Goal: Task Accomplishment & Management: Use online tool/utility

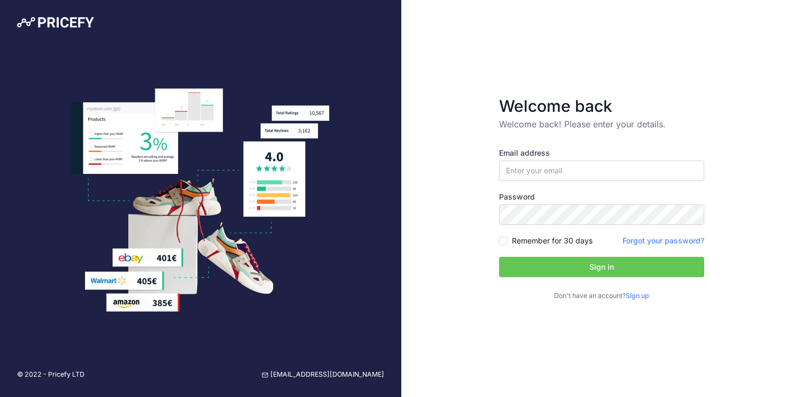
click at [543, 184] on div "Email address Password Remember for 30 days" at bounding box center [601, 224] width 205 height 153
click at [540, 176] on input "email" at bounding box center [601, 170] width 205 height 20
type input "[EMAIL_ADDRESS][DOMAIN_NAME]"
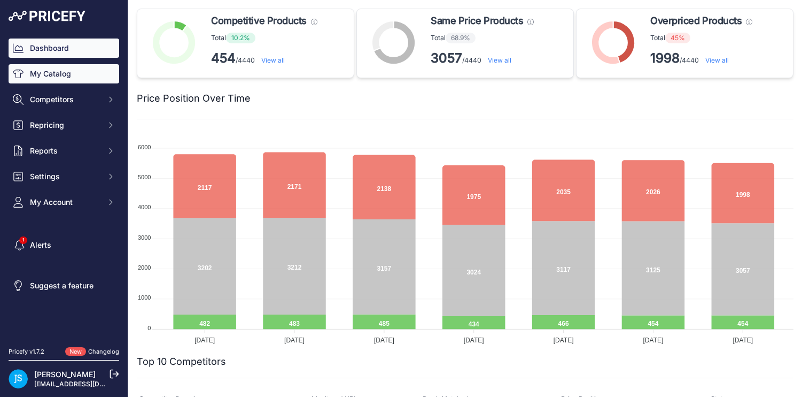
drag, startPoint x: 91, startPoint y: 104, endPoint x: 78, endPoint y: 80, distance: 27.5
click at [78, 80] on div "Dashboard My Catalog Competitors Competitors Monitored URLs MAP infringements R…" at bounding box center [64, 124] width 111 height 173
click at [78, 80] on link "My Catalog" at bounding box center [64, 73] width 111 height 19
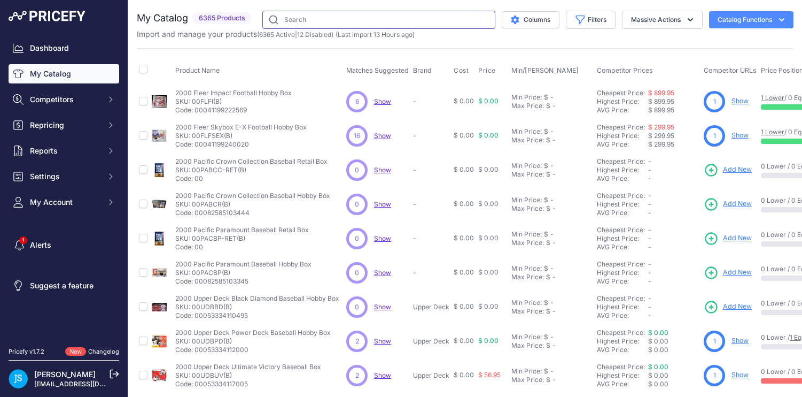
click at [326, 17] on input "text" at bounding box center [378, 20] width 233 height 18
paste input "PKU85798(B)"
type input "PKU85798(B)"
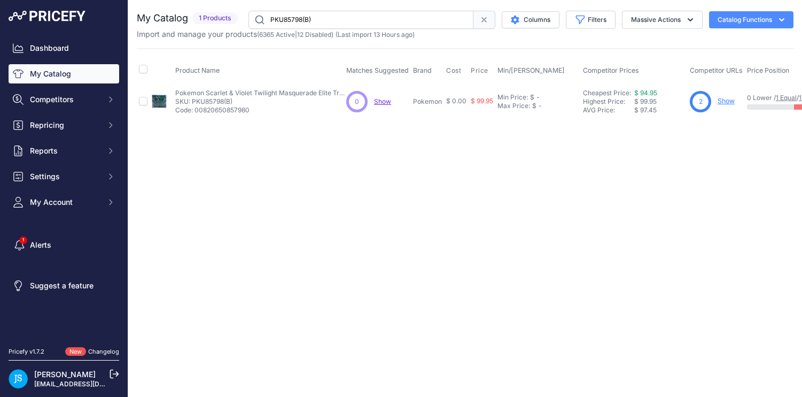
click at [727, 106] on div "2 Show" at bounding box center [716, 101] width 53 height 21
click at [727, 103] on link "Show" at bounding box center [726, 101] width 17 height 8
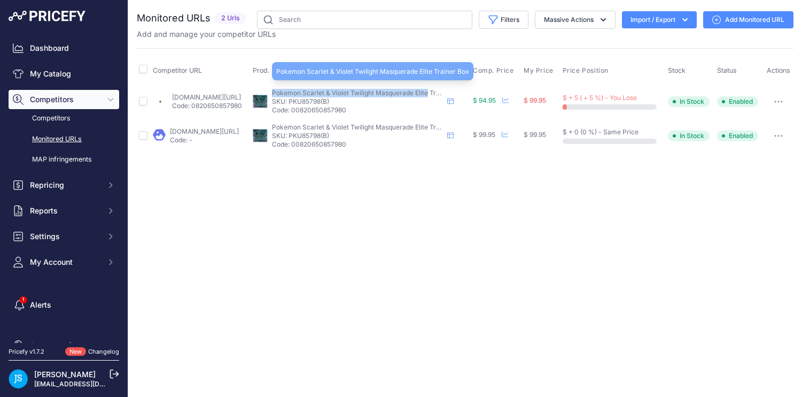
drag, startPoint x: 307, startPoint y: 92, endPoint x: 461, endPoint y: 91, distance: 154.5
click at [461, 91] on span "Pokemon Scarlet & Violet Twilight Masquerade Elite Trainer Box" at bounding box center [368, 93] width 193 height 8
copy span "Pokemon Scarlet & Violet Twilight Masquerade Elite"
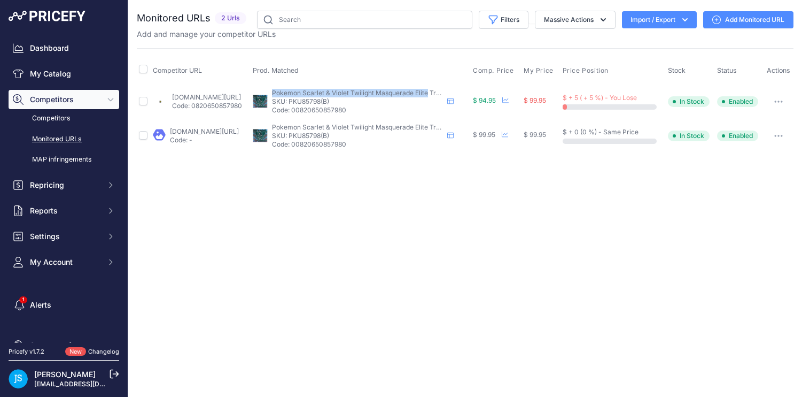
click at [734, 21] on link "Add Monitored URL" at bounding box center [748, 19] width 90 height 17
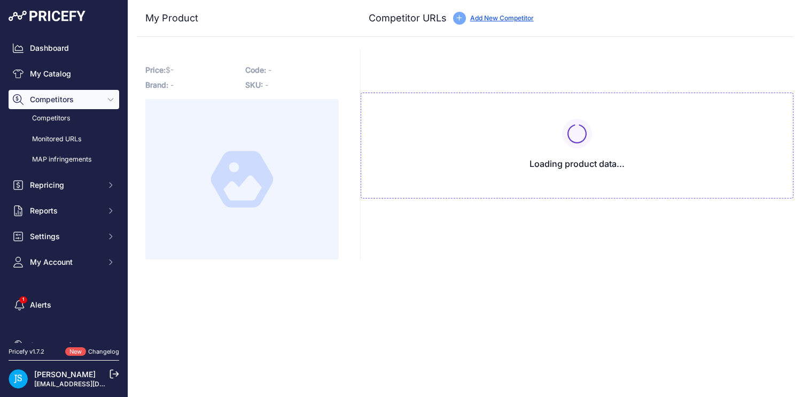
type input "[DOMAIN_NAME][URL]"
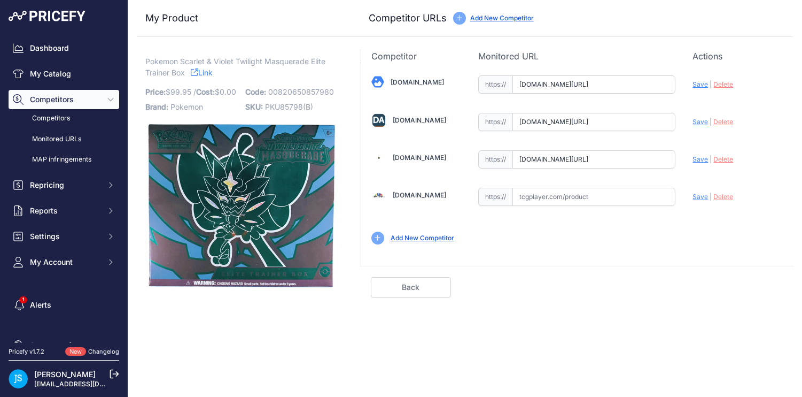
click at [421, 292] on link "Back" at bounding box center [411, 287] width 80 height 20
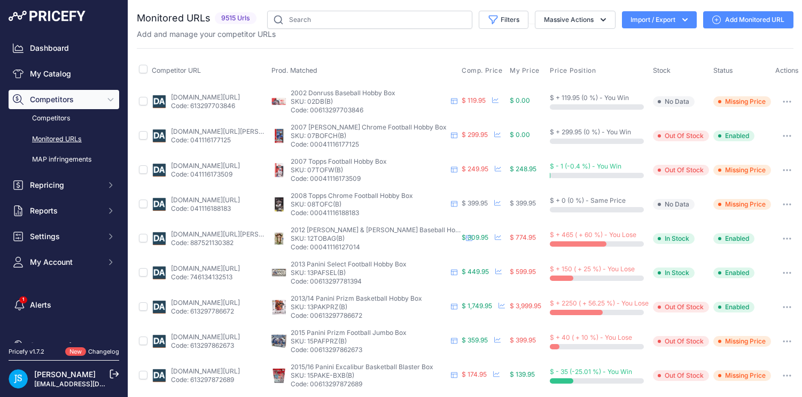
click at [71, 136] on link "Monitored URLs" at bounding box center [64, 139] width 111 height 19
click at [498, 21] on button "Filters" at bounding box center [504, 20] width 50 height 18
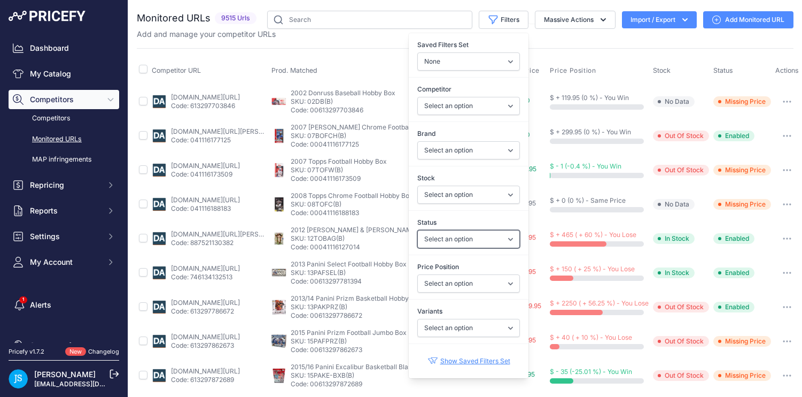
click at [489, 235] on select "Select an option Enabled Disabled In progress Scraping Failed Not Found Missing…" at bounding box center [468, 239] width 103 height 18
click at [475, 329] on select "Select an option Yes No" at bounding box center [468, 328] width 103 height 18
click at [482, 271] on label "Price Position" at bounding box center [468, 266] width 103 height 11
click at [482, 274] on select "Select an option I am lower Same price I am higher" at bounding box center [468, 283] width 103 height 18
click at [478, 281] on select "Select an option I am lower Same price I am higher" at bounding box center [468, 283] width 103 height 18
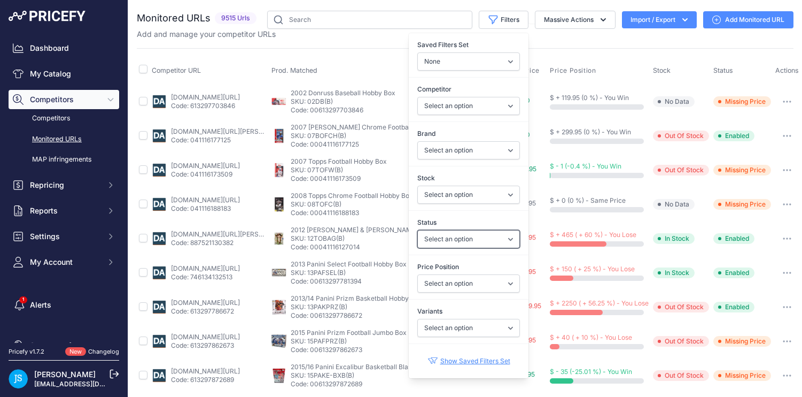
click at [479, 244] on select "Select an option Enabled Disabled In progress Scraping Failed Not Found Missing…" at bounding box center [468, 239] width 103 height 18
select select "0"
click at [417, 230] on select "Select an option Enabled Disabled In progress Scraping Failed Not Found Missing…" at bounding box center [468, 239] width 103 height 18
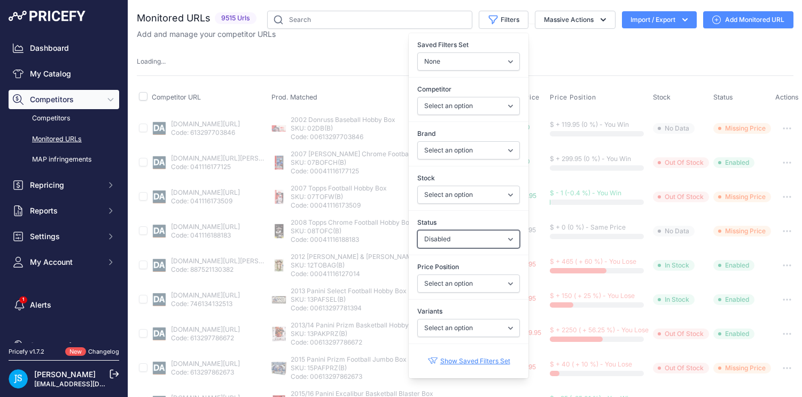
select select
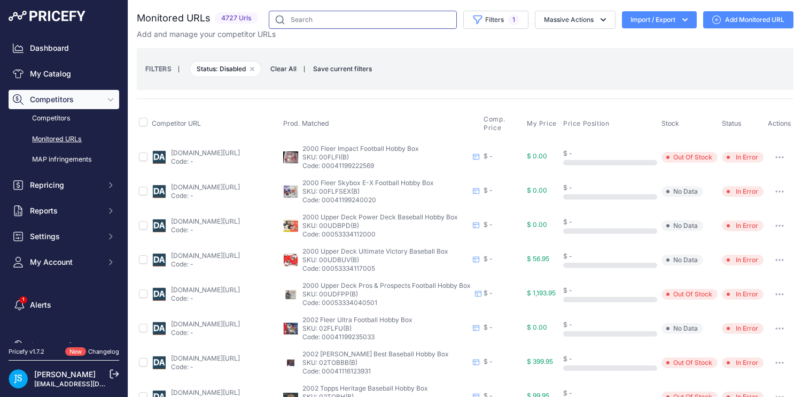
click at [353, 17] on input "text" at bounding box center [363, 20] width 188 height 18
paste input "https://www.dacardworld.com/gaming/pokemon-scarlet-and-violet-twilight-masquera…"
type input "https://www.dacardworld.com/gaming/pokemon-scarlet-and-violet-twilight-masquera…"
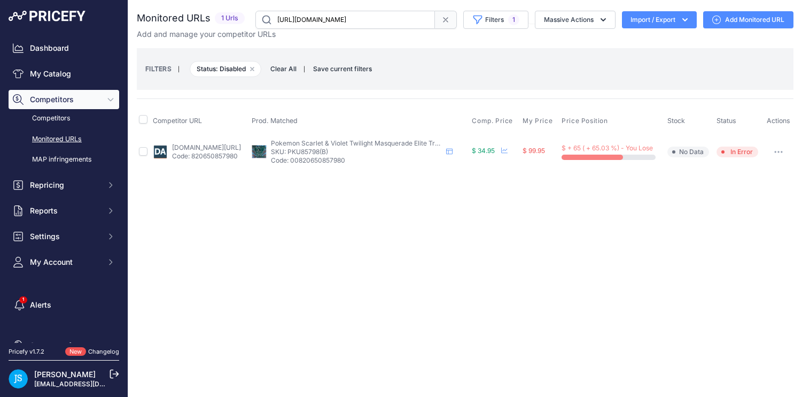
scroll to position [0, 64]
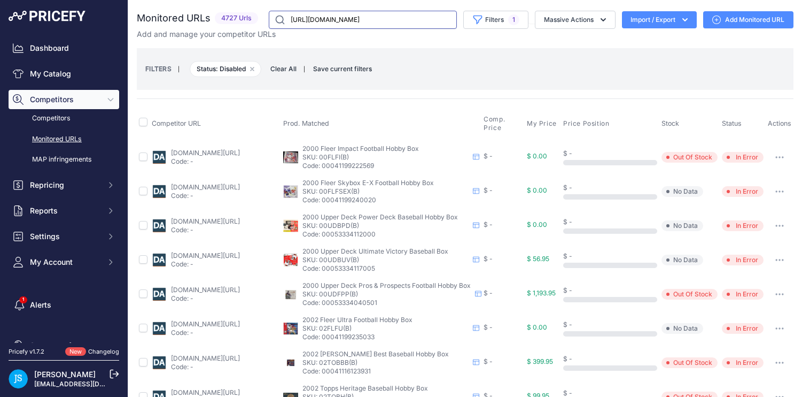
scroll to position [0, 42]
click at [145, 118] on input "checkbox" at bounding box center [143, 122] width 9 height 9
checkbox input "true"
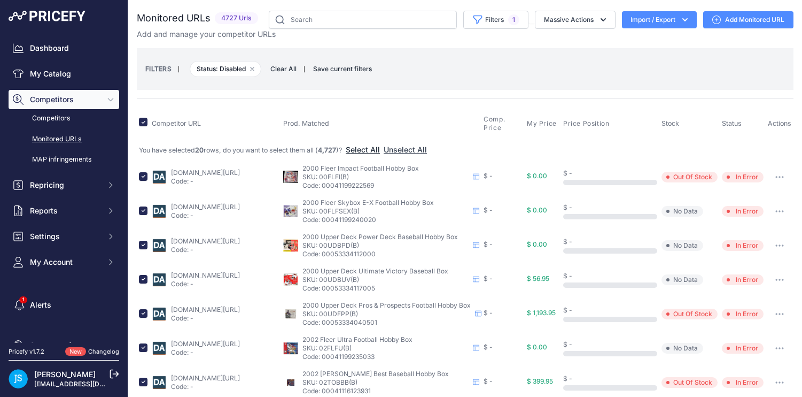
click at [380, 149] on button "Select All" at bounding box center [363, 149] width 34 height 11
click at [564, 22] on button "Massive Actions" at bounding box center [575, 20] width 81 height 18
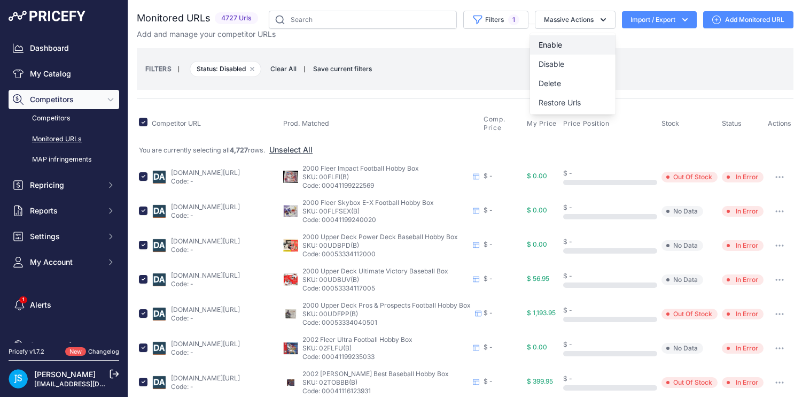
click at [559, 40] on button "Enable" at bounding box center [573, 44] width 86 height 19
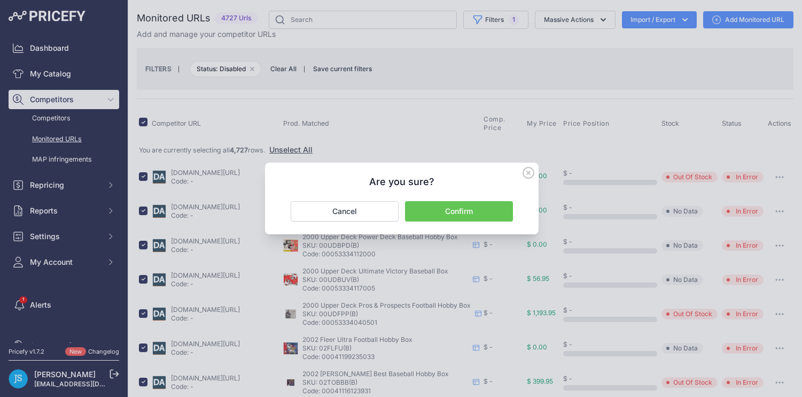
click at [463, 204] on button "Confirm" at bounding box center [459, 211] width 108 height 20
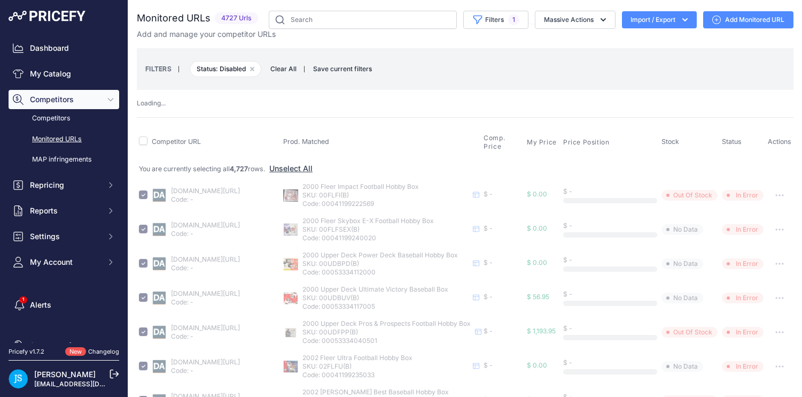
checkbox input "false"
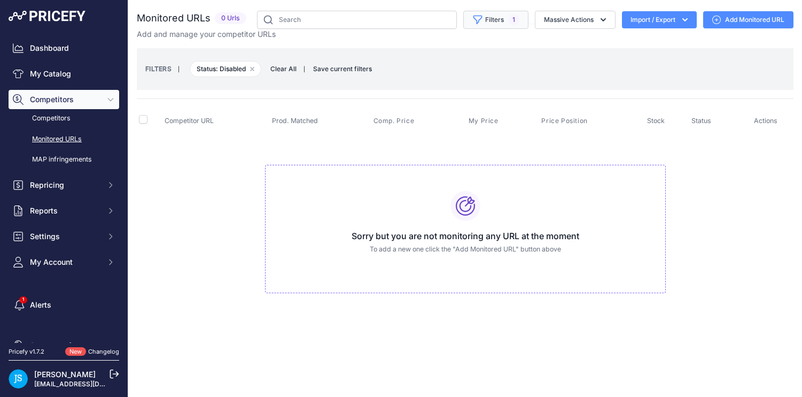
click at [482, 19] on button "Filters 1" at bounding box center [495, 20] width 65 height 18
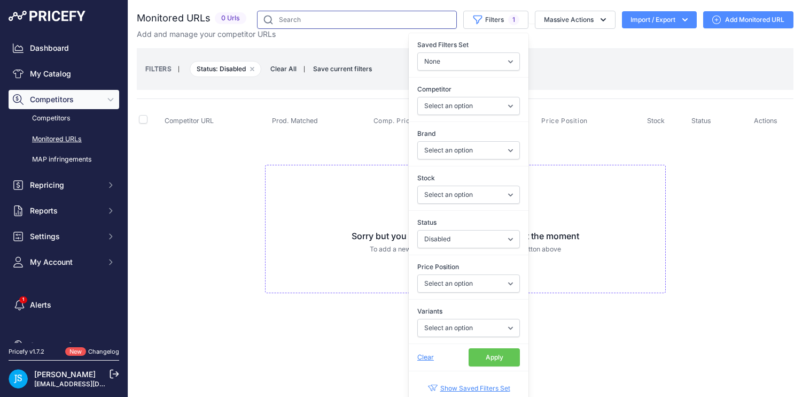
click at [393, 27] on input "text" at bounding box center [357, 20] width 200 height 18
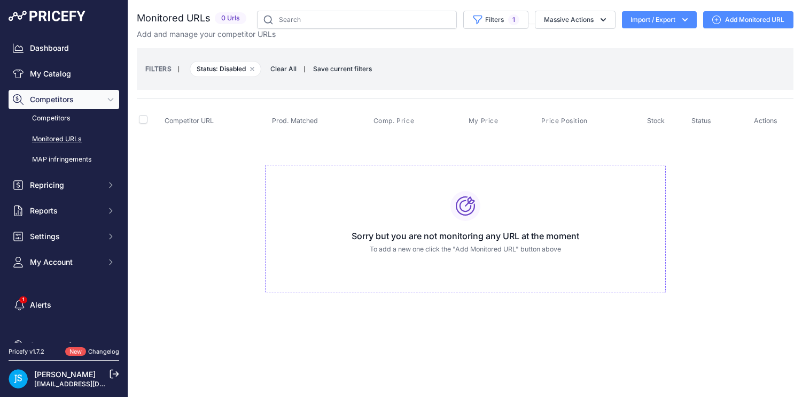
click at [59, 11] on img at bounding box center [47, 16] width 77 height 11
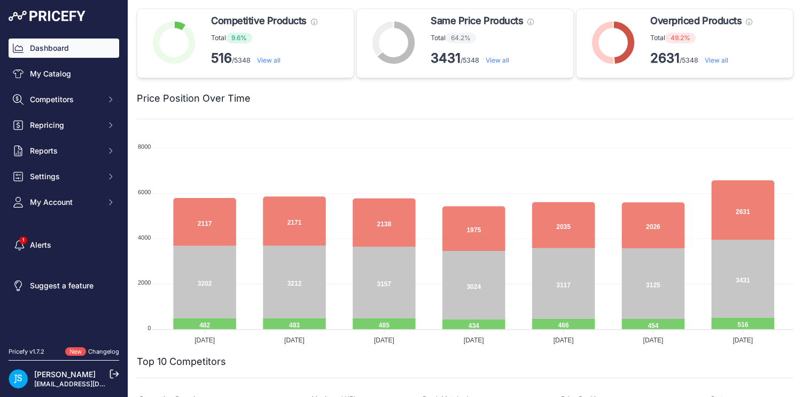
click at [657, 24] on span "Overpriced Products" at bounding box center [696, 20] width 91 height 15
click at [643, 28] on foreignobject at bounding box center [613, 43] width 64 height 53
click at [649, 23] on div at bounding box center [615, 43] width 69 height 53
